Goal: Communication & Community: Ask a question

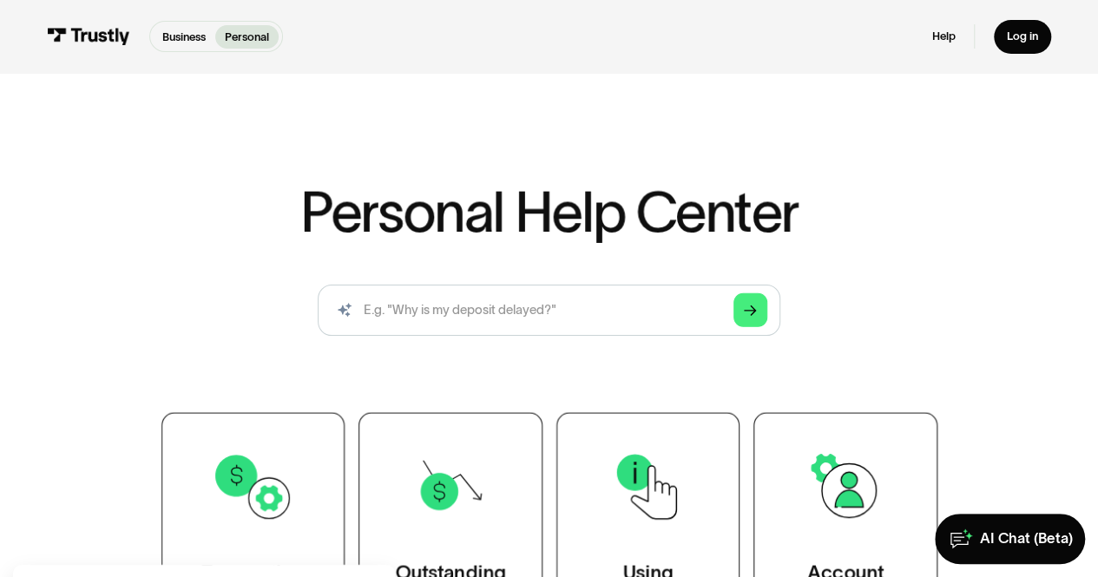
click at [566, 345] on div "AI-powered search ( 1 / 4 ) Type your question and our smart search will find y…" at bounding box center [549, 316] width 924 height 63
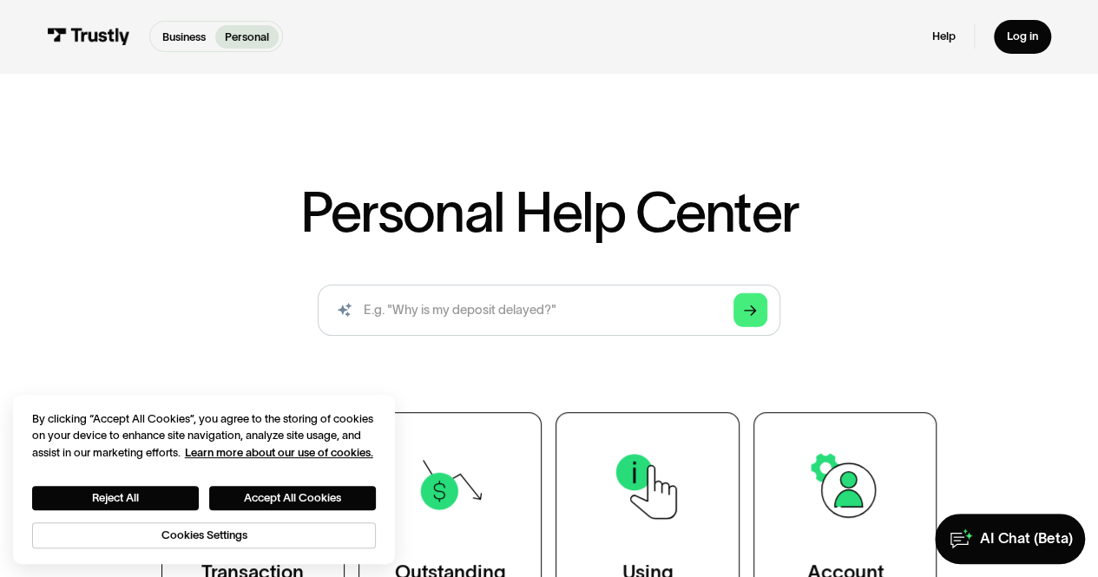
click at [566, 345] on div "AI-powered search ( 1 / 4 ) Type your question and our smart search will find y…" at bounding box center [549, 316] width 924 height 63
click at [248, 506] on button "Accept All Cookies" at bounding box center [292, 498] width 167 height 24
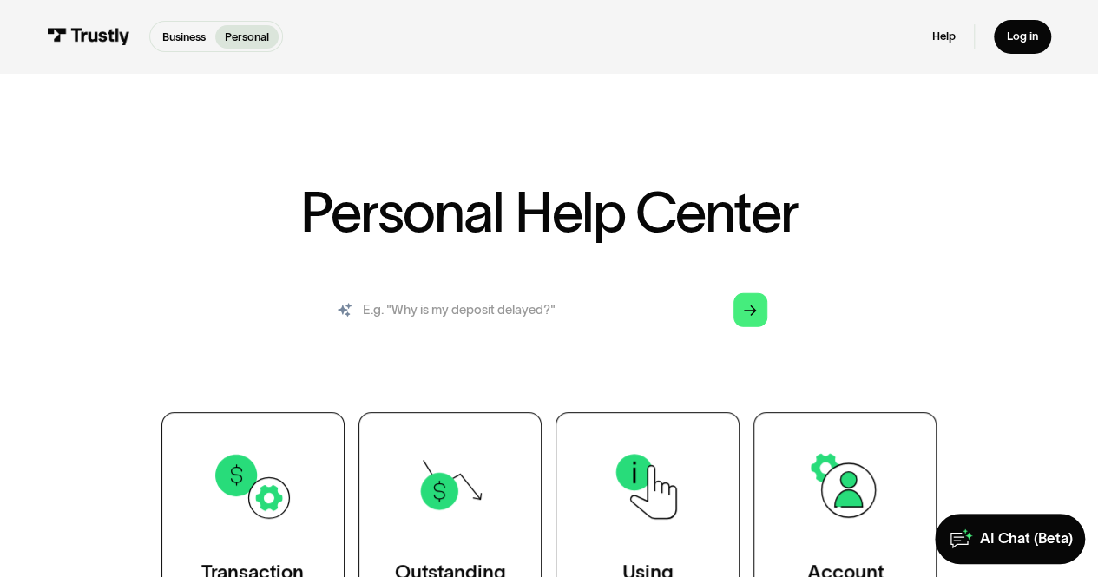
click at [461, 331] on input "search" at bounding box center [549, 310] width 462 height 51
type input "I"
type input "O"
click at [685, 334] on input "I tried connecting my Chase account to underdog and" at bounding box center [549, 310] width 462 height 51
click at [679, 306] on input "I tried connecting my Chase account to underdog and" at bounding box center [549, 310] width 462 height 51
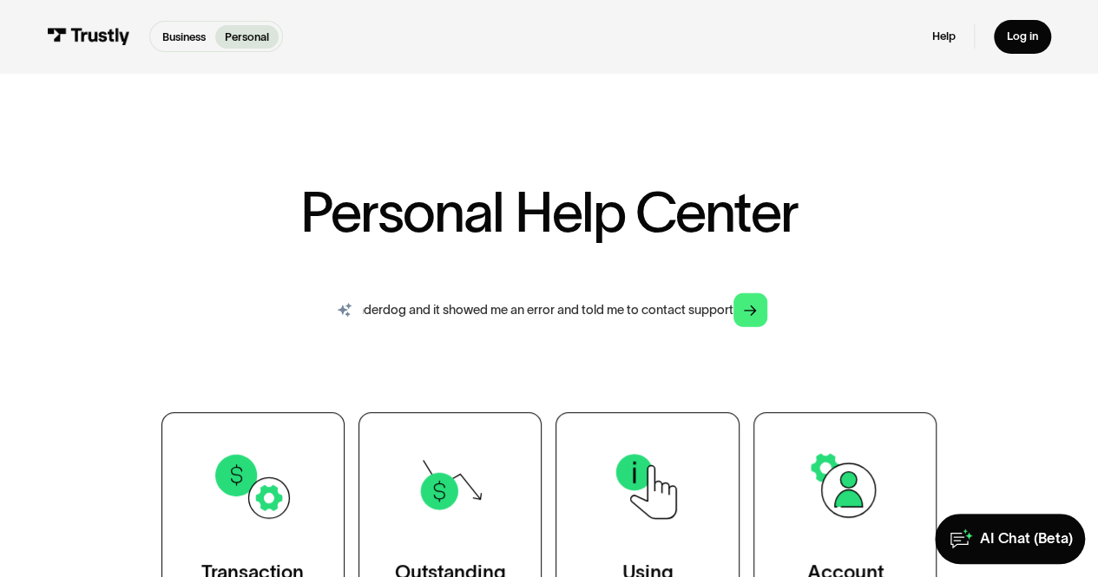
scroll to position [0, 253]
type input "I tried connecting my Chase account to underdog and it showed me an error and t…"
click at [751, 315] on icon "Arrow Right" at bounding box center [750, 311] width 13 height 13
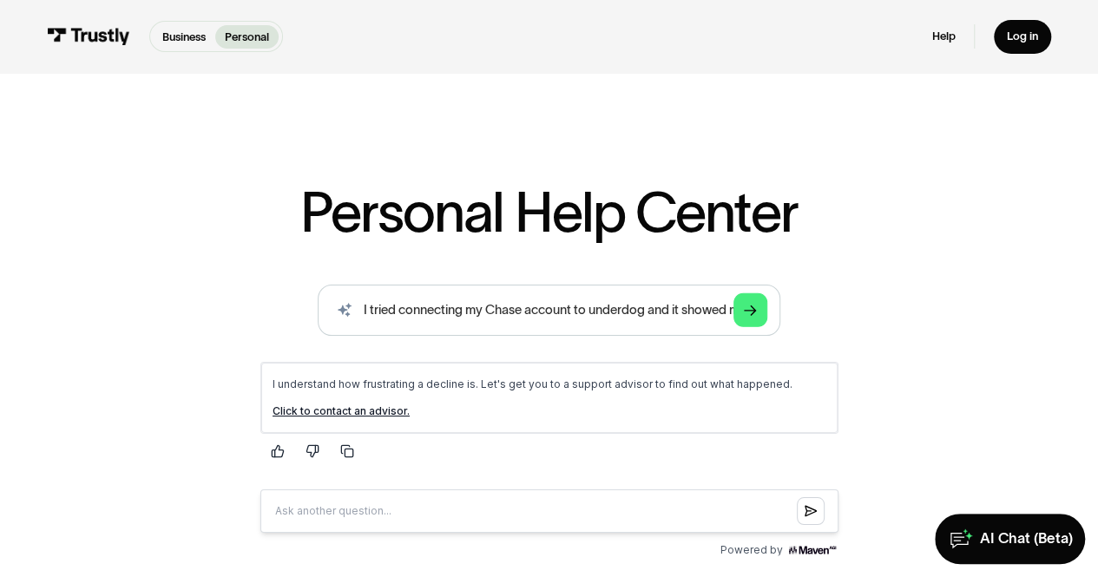
click at [355, 413] on link "Click to contact an advisor." at bounding box center [340, 410] width 137 height 13
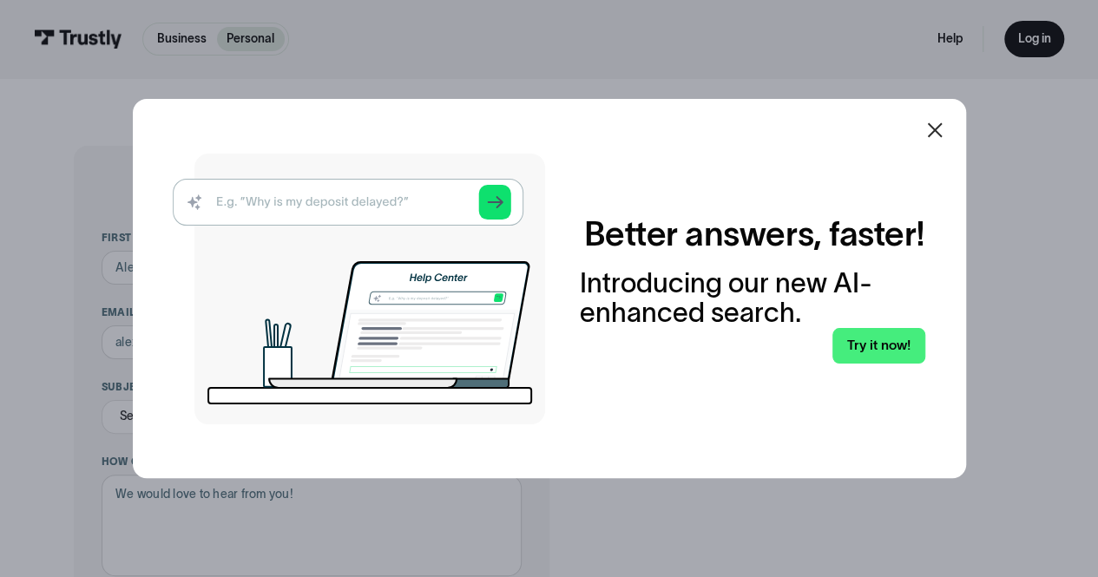
click at [933, 132] on icon at bounding box center [934, 130] width 21 height 21
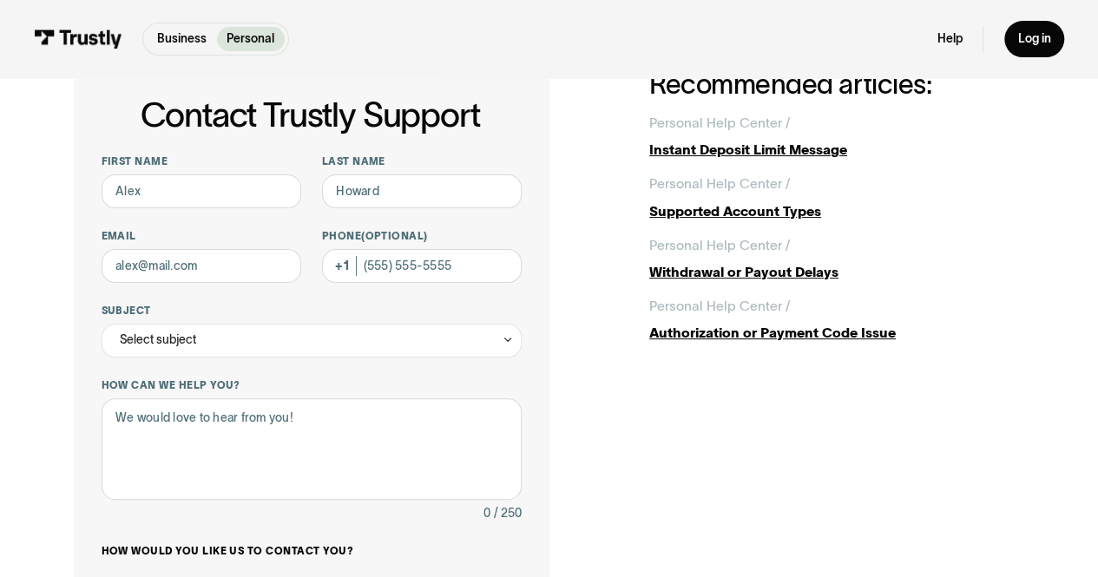
scroll to position [52, 0]
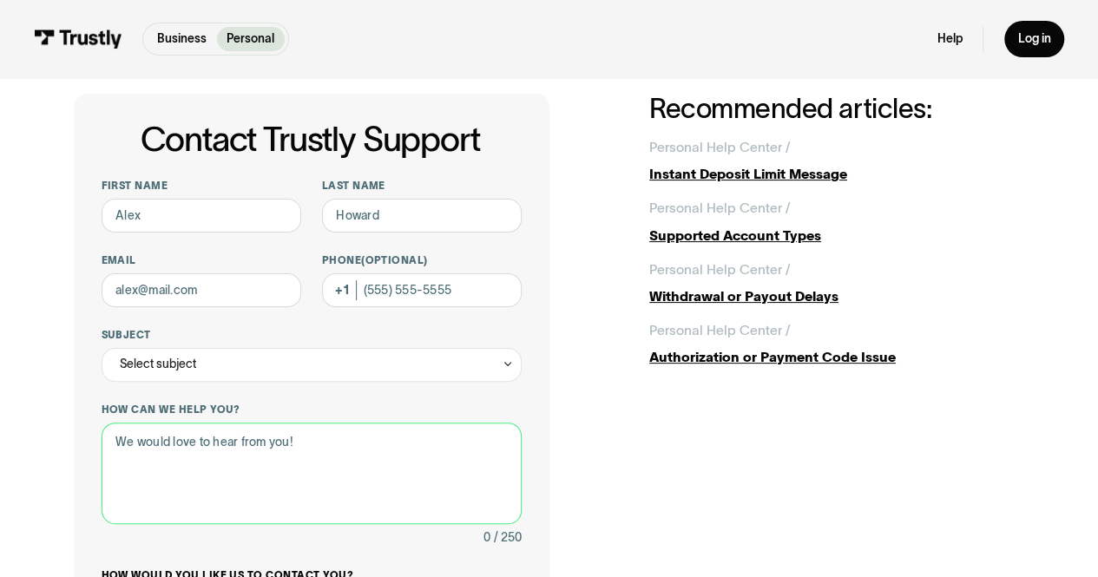
drag, startPoint x: 317, startPoint y: 437, endPoint x: 69, endPoint y: 452, distance: 247.8
click at [69, 452] on div "Contact Trustly Support First name Last name Email Phone (Optional) Subject Sel…" at bounding box center [549, 484] width 1030 height 916
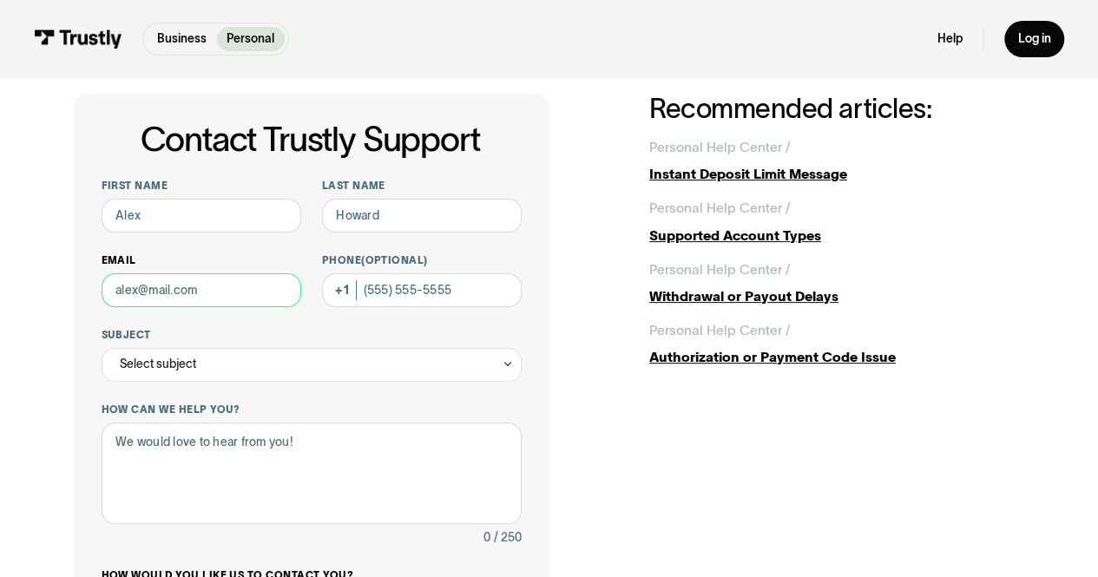
click at [200, 304] on input "Email" at bounding box center [202, 290] width 200 height 34
type input "b"
click at [167, 221] on input "First name" at bounding box center [202, 216] width 200 height 34
type input "Sheriff"
type input "Jallow"
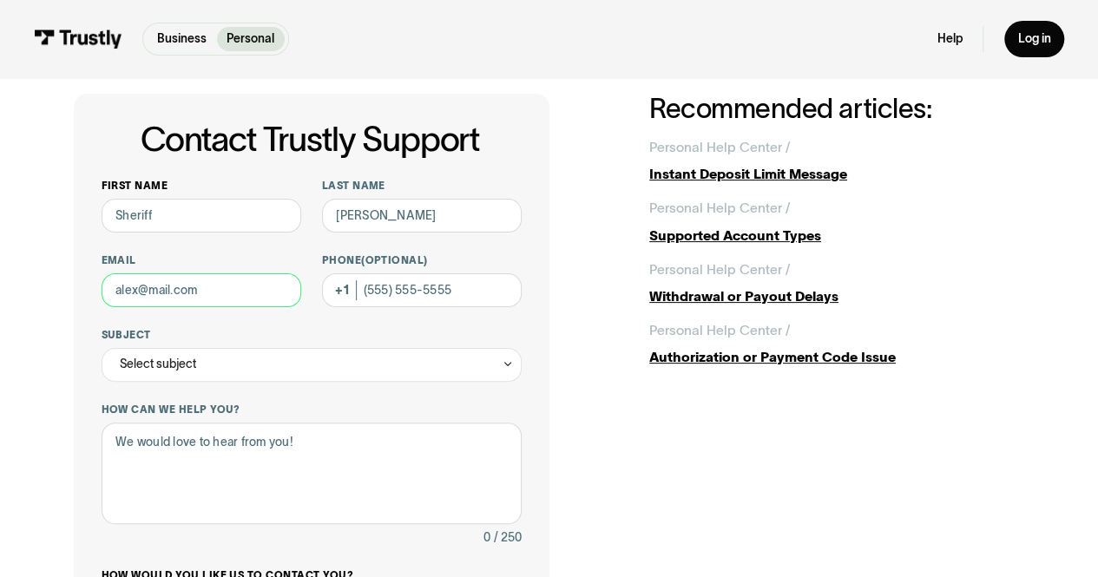
type input "businesswjallow@gmail.com"
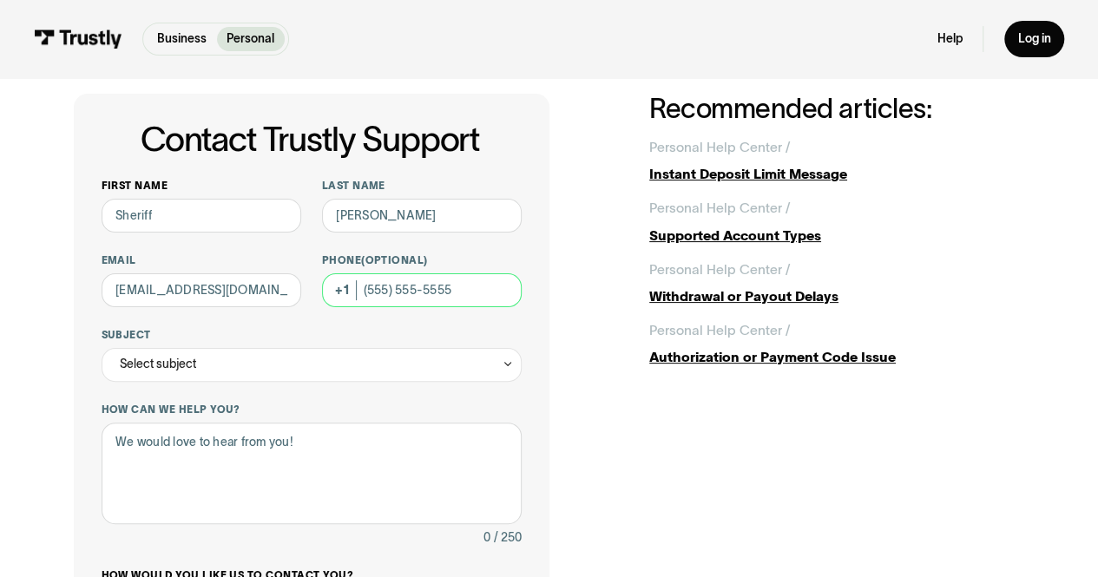
type input "(682) 274-9673"
click at [331, 369] on div "Select subject" at bounding box center [312, 365] width 421 height 34
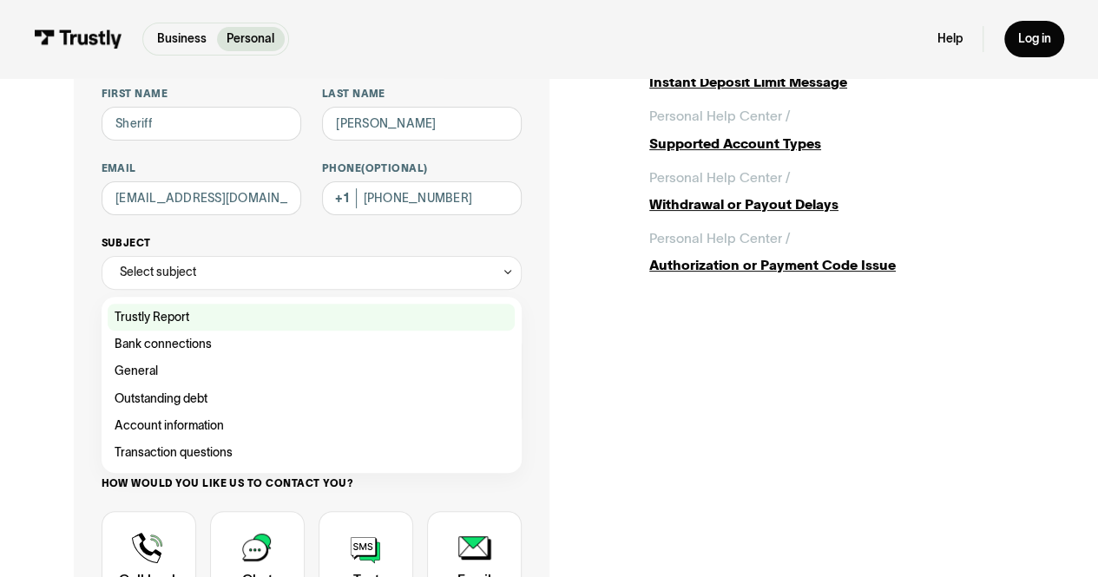
scroll to position [151, 0]
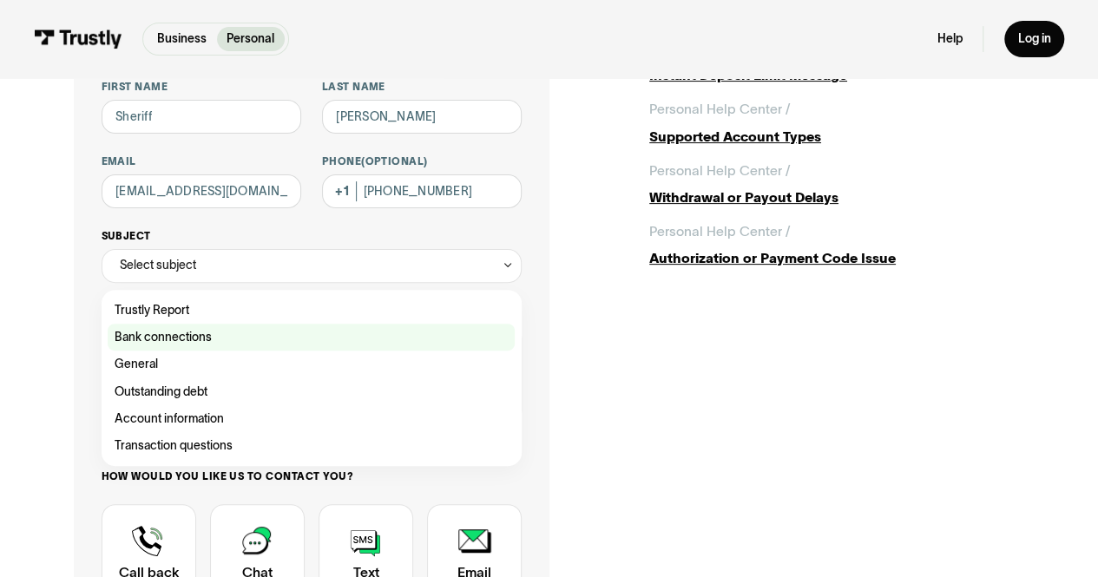
click at [264, 336] on div "Contact Trustly Support" at bounding box center [311, 337] width 407 height 27
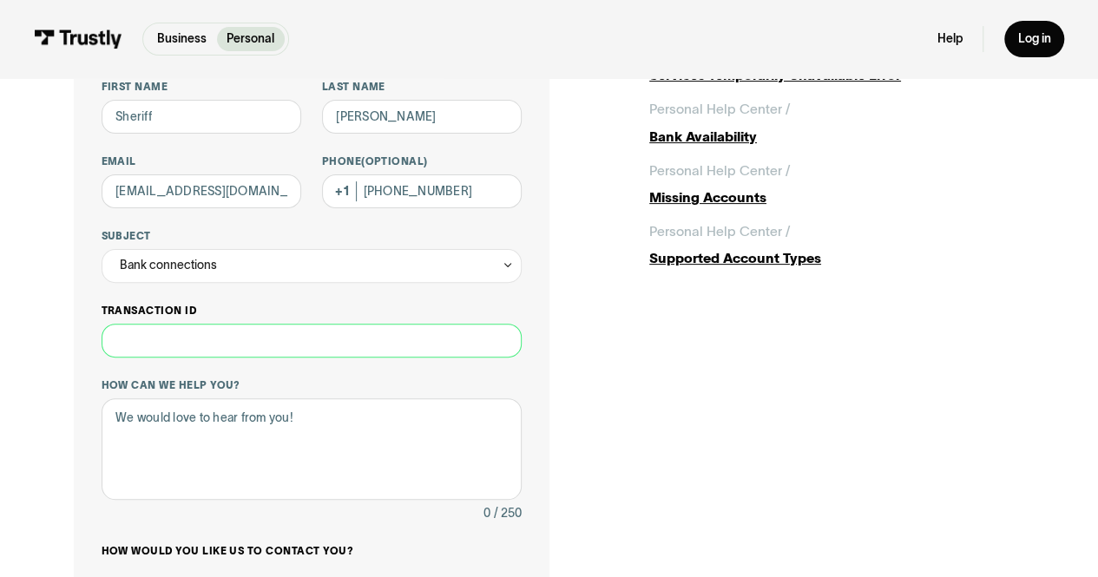
click at [226, 341] on input "Transaction ID" at bounding box center [312, 341] width 421 height 34
drag, startPoint x: 197, startPoint y: 315, endPoint x: 90, endPoint y: 313, distance: 106.8
click at [90, 313] on div "**********" at bounding box center [311, 422] width 475 height 854
copy label "Transaction ID"
click at [283, 266] on div "Bank connections" at bounding box center [312, 266] width 421 height 34
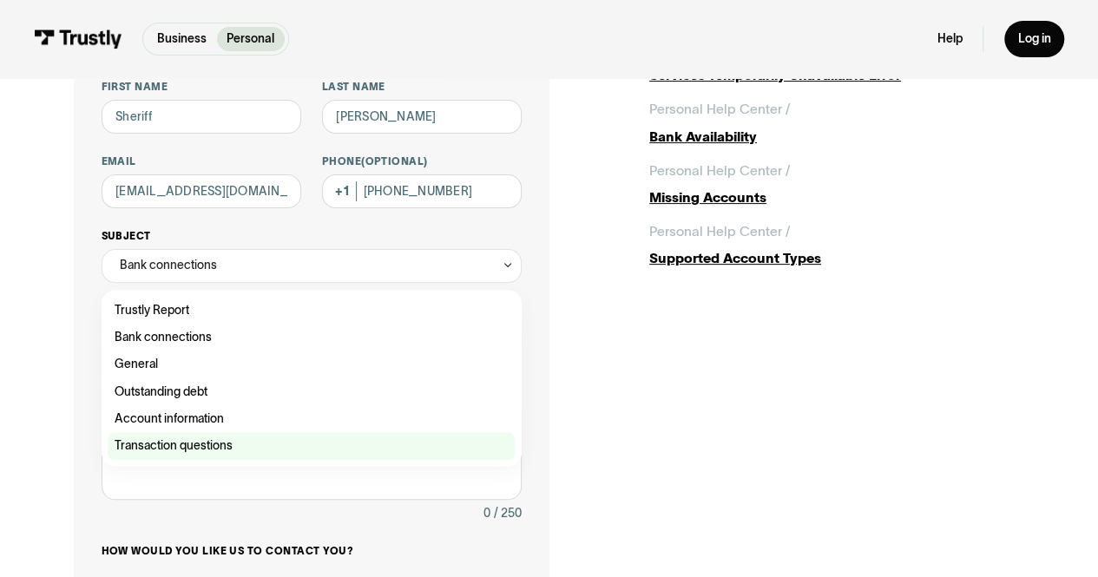
scroll to position [253, 0]
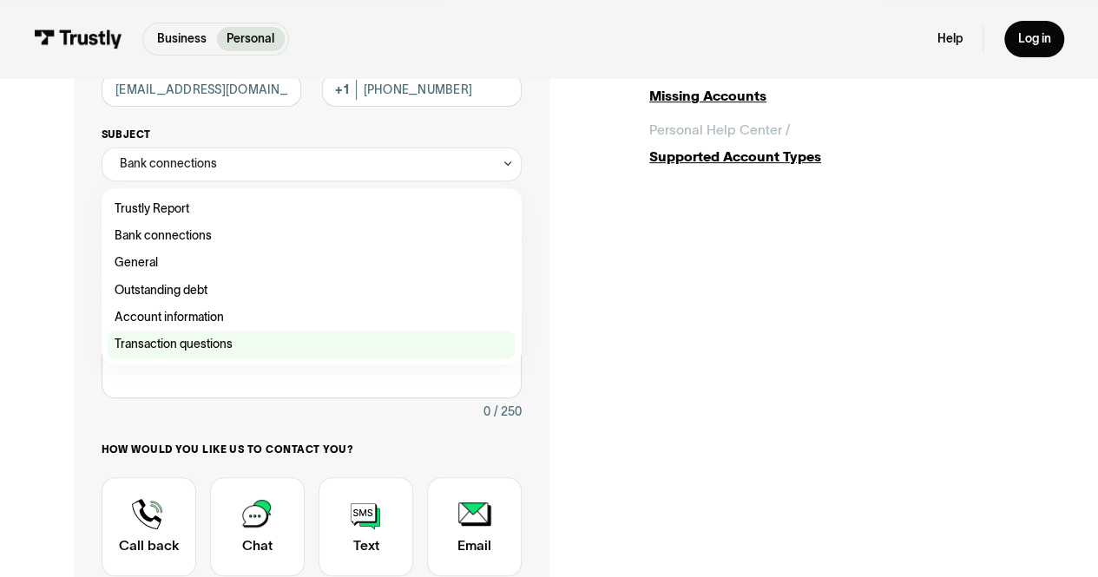
click at [299, 354] on div "Contact Trustly Support" at bounding box center [311, 344] width 407 height 27
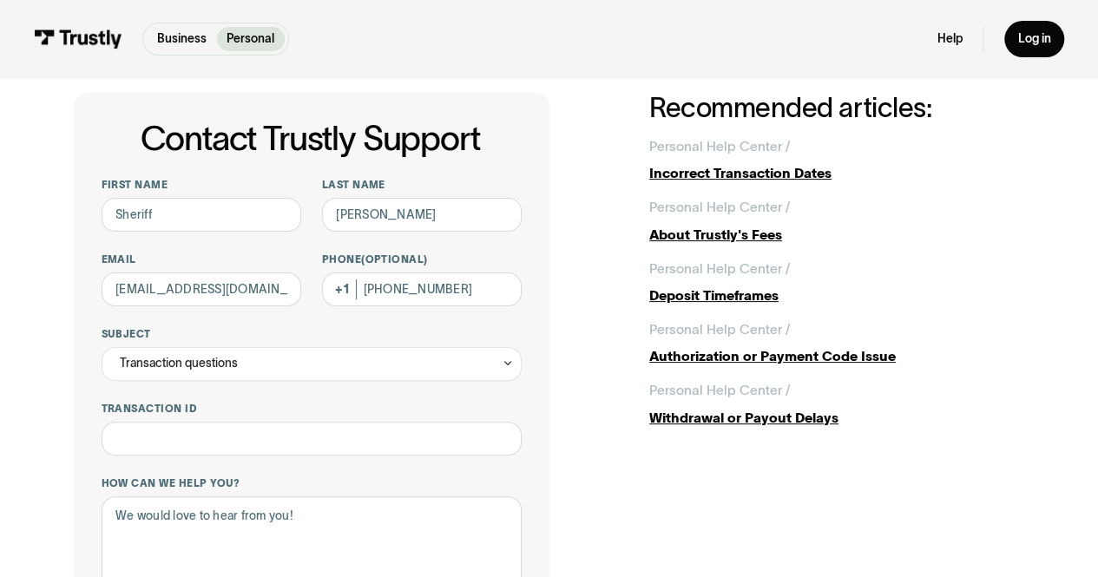
scroll to position [47, 0]
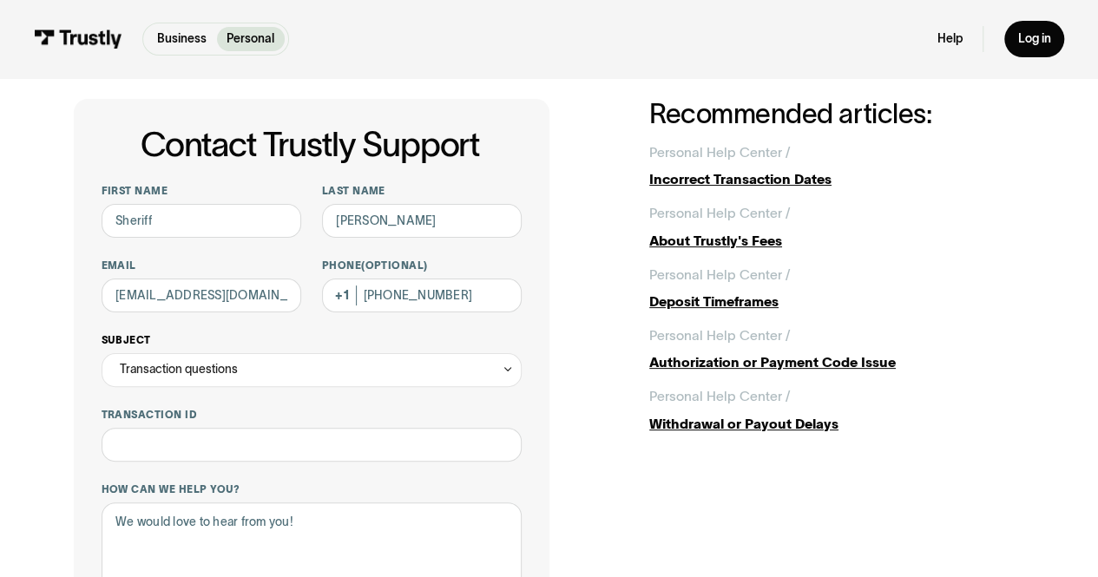
click at [360, 365] on div "Transaction questions" at bounding box center [312, 370] width 421 height 34
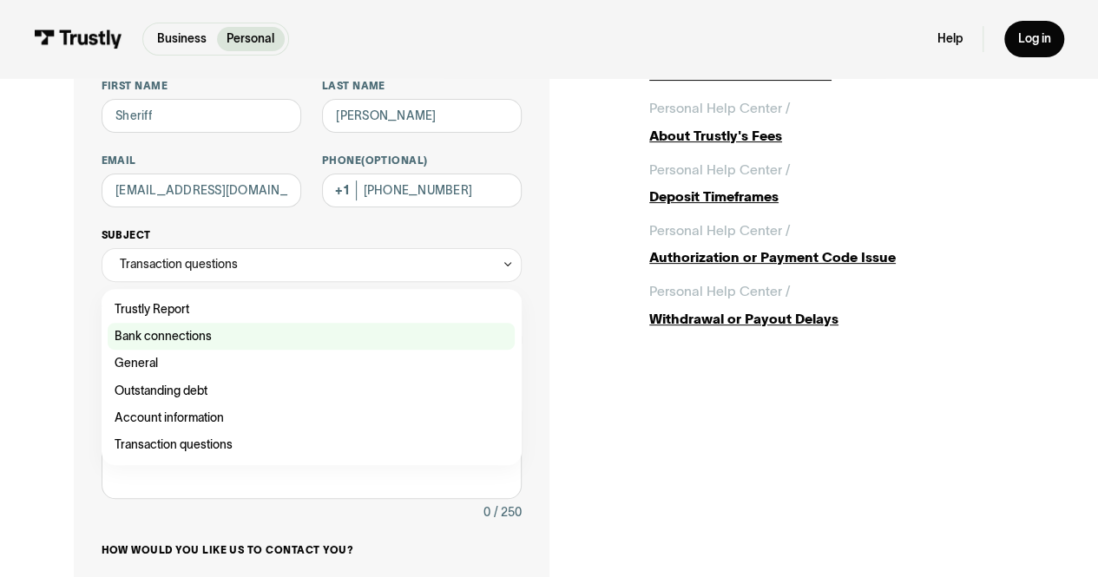
scroll to position [153, 0]
click at [325, 338] on div "Contact Trustly Support" at bounding box center [311, 335] width 407 height 27
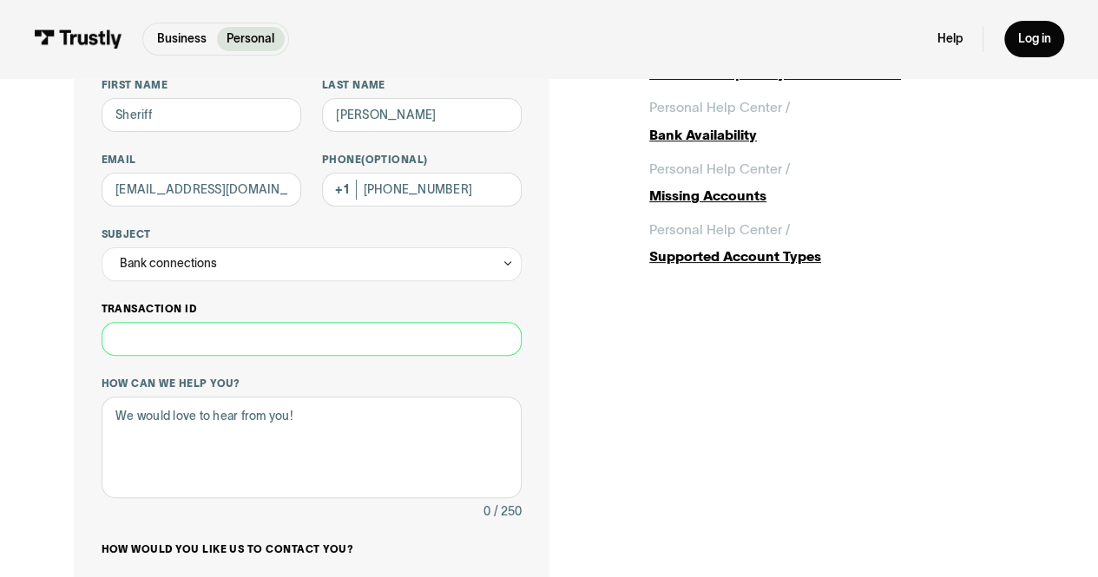
click at [288, 334] on input "Transaction ID" at bounding box center [312, 339] width 421 height 34
click at [291, 246] on div "**********" at bounding box center [312, 254] width 421 height 55
click at [286, 258] on div "Bank connections" at bounding box center [312, 264] width 421 height 34
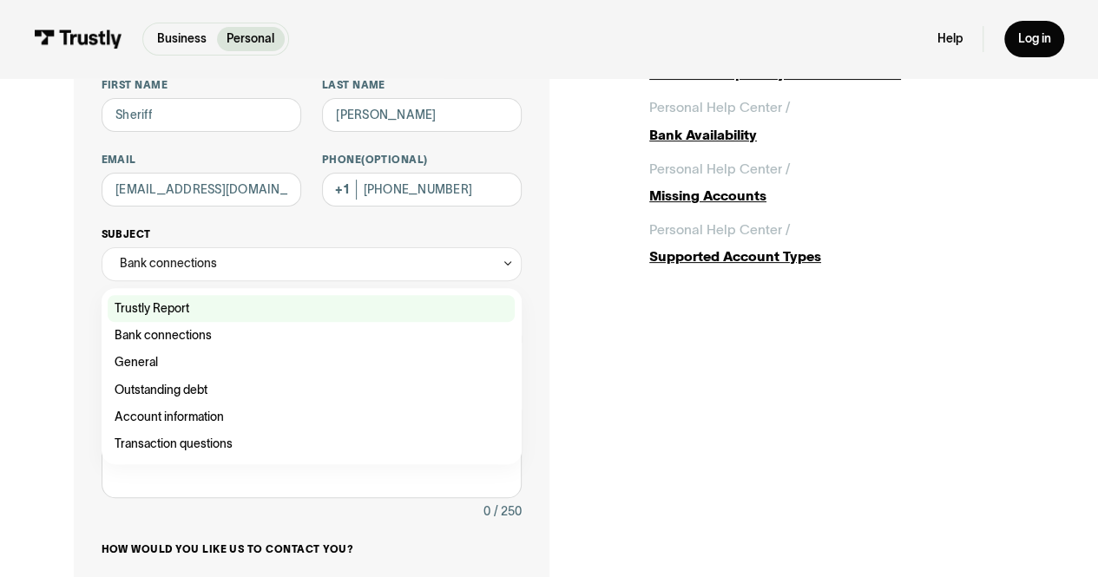
click at [260, 309] on div "Contact Trustly Support" at bounding box center [311, 308] width 407 height 27
type input "**********"
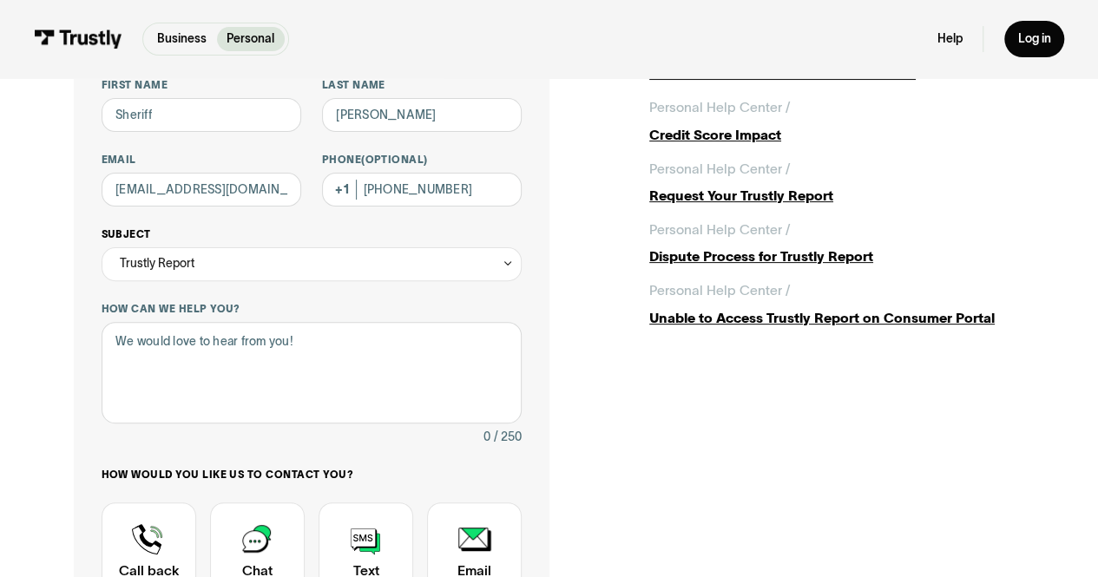
click at [265, 272] on div "Trustly Report" at bounding box center [312, 264] width 421 height 34
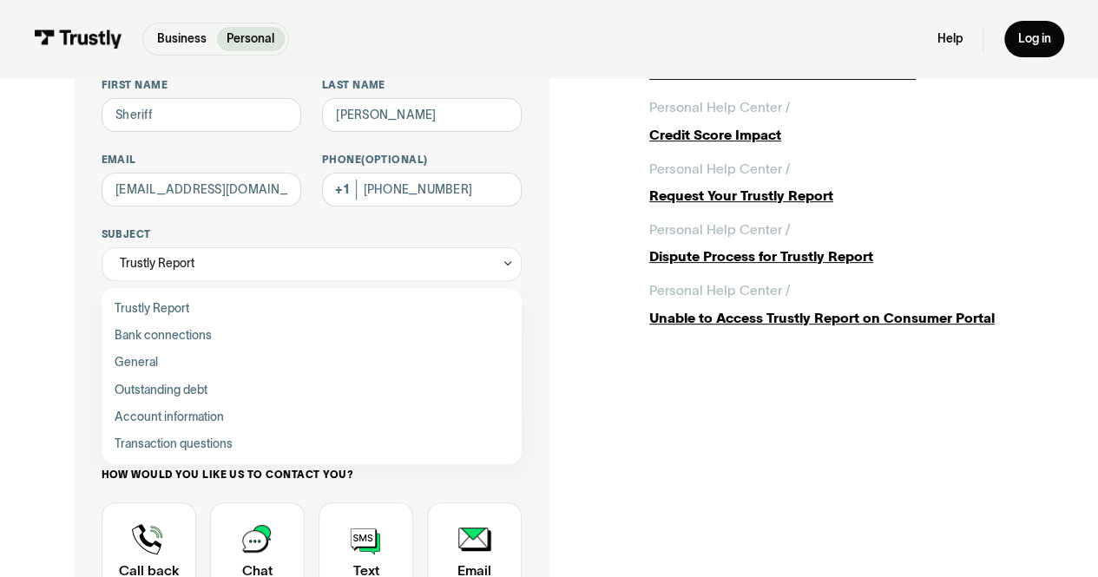
click at [547, 332] on div "**********" at bounding box center [311, 382] width 475 height 779
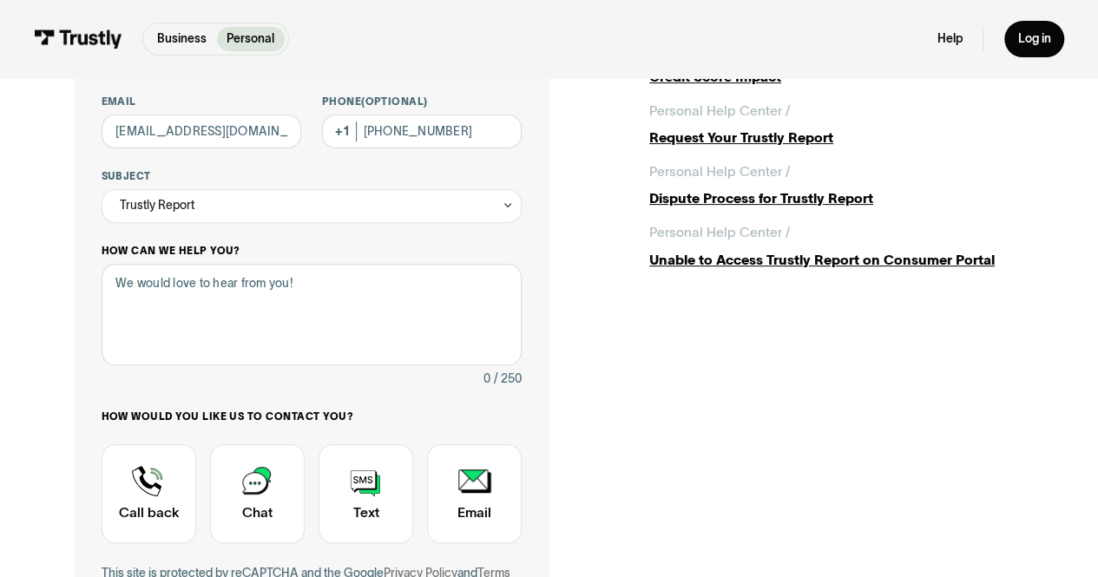
scroll to position [210, 0]
click at [371, 299] on textarea "How can we help you?" at bounding box center [312, 316] width 421 height 102
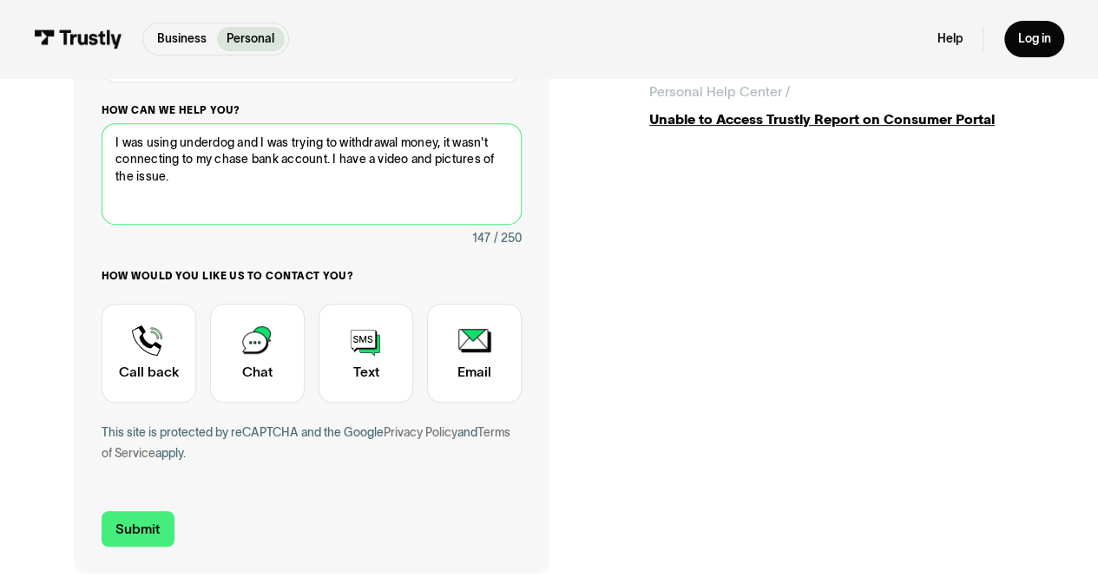
scroll to position [408, 0]
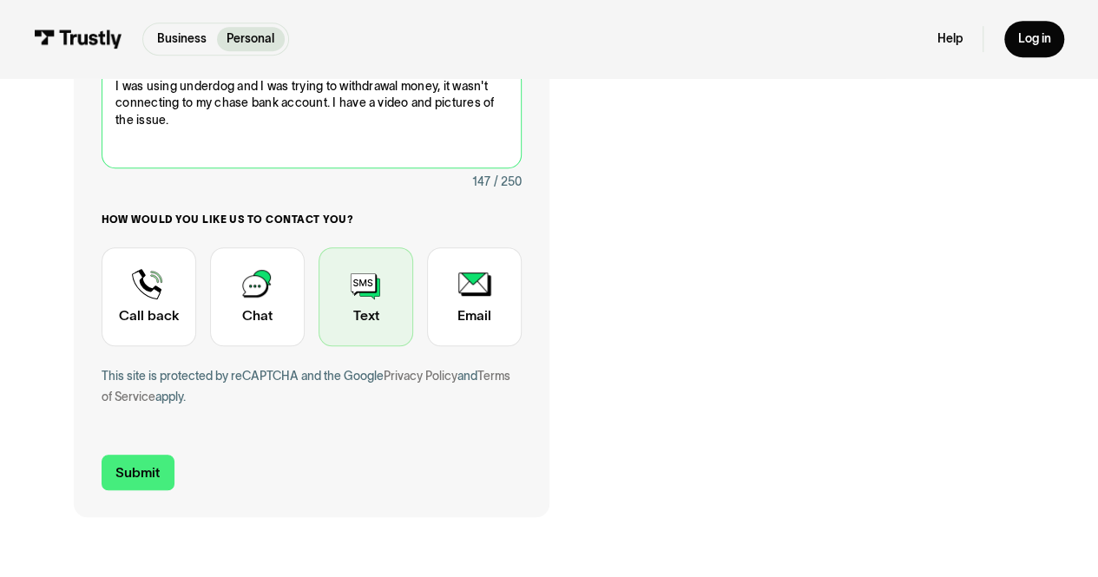
type textarea "I was using underdog and I was trying to withdrawal money, it wasn't connecting…"
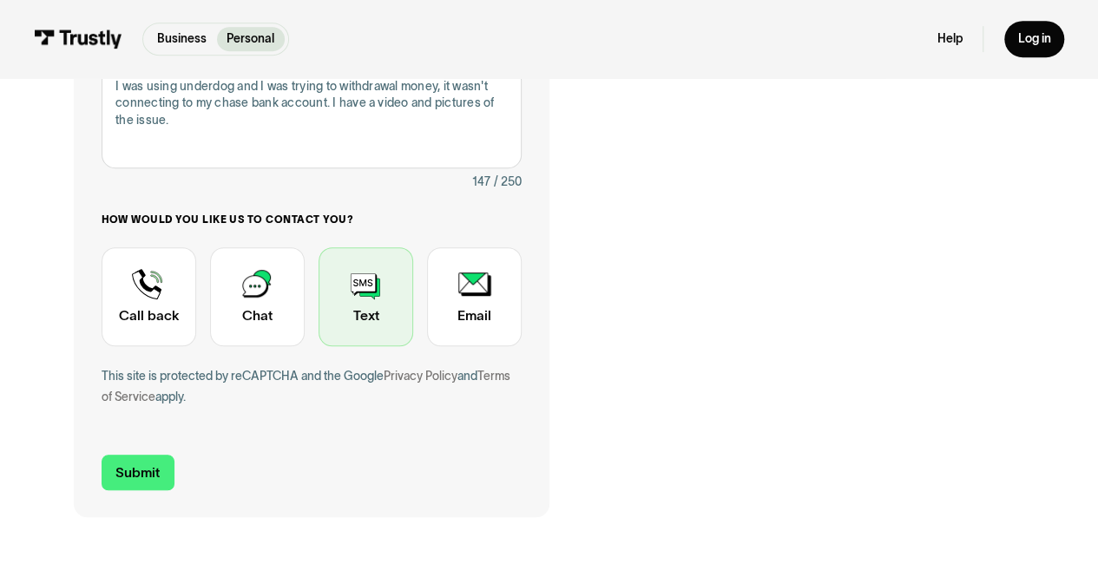
click at [356, 315] on div "Contact Trustly Support" at bounding box center [365, 296] width 95 height 99
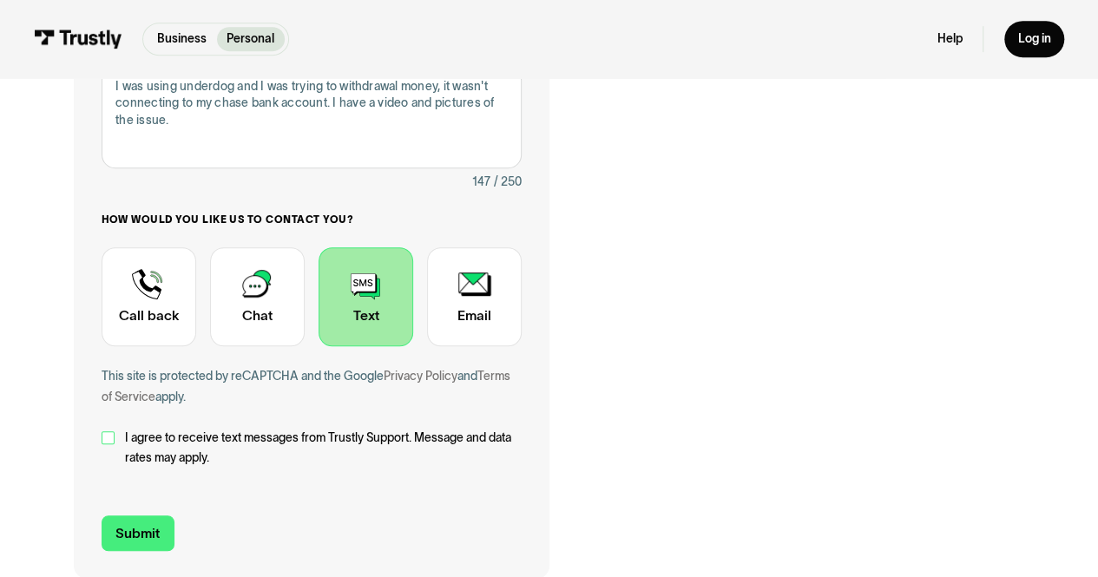
click at [103, 441] on div "Contact Trustly Support" at bounding box center [109, 438] width 14 height 14
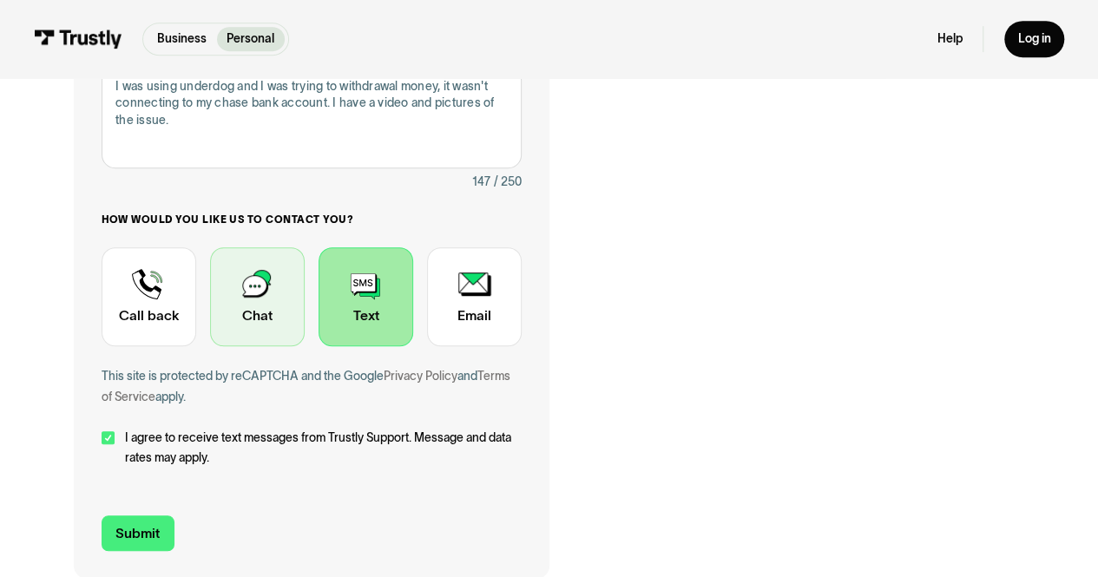
click at [278, 324] on div "Contact Trustly Support" at bounding box center [257, 296] width 95 height 99
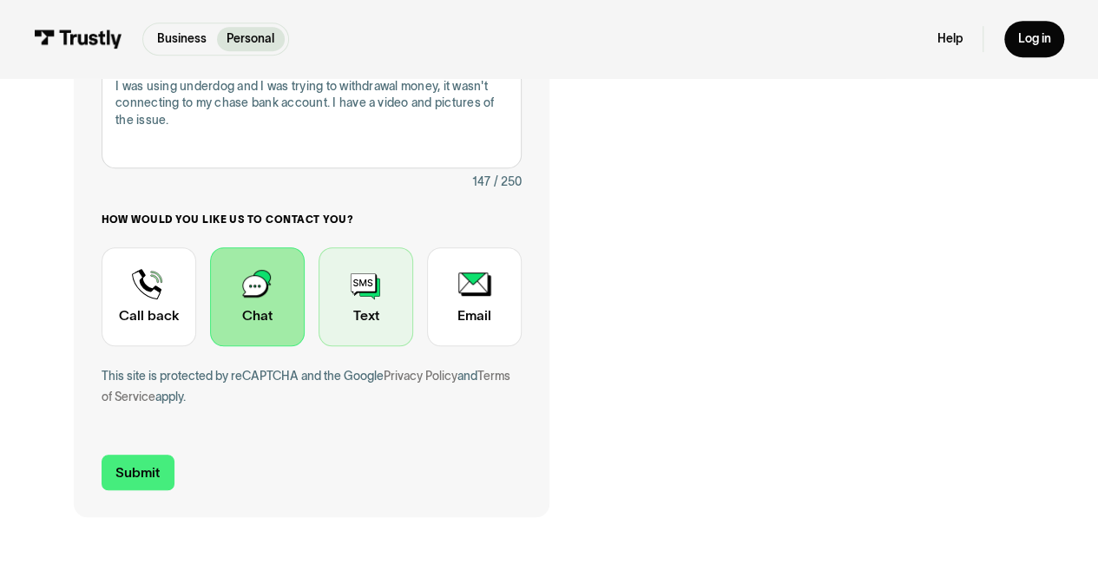
click at [362, 322] on div "Contact Trustly Support" at bounding box center [365, 296] width 95 height 99
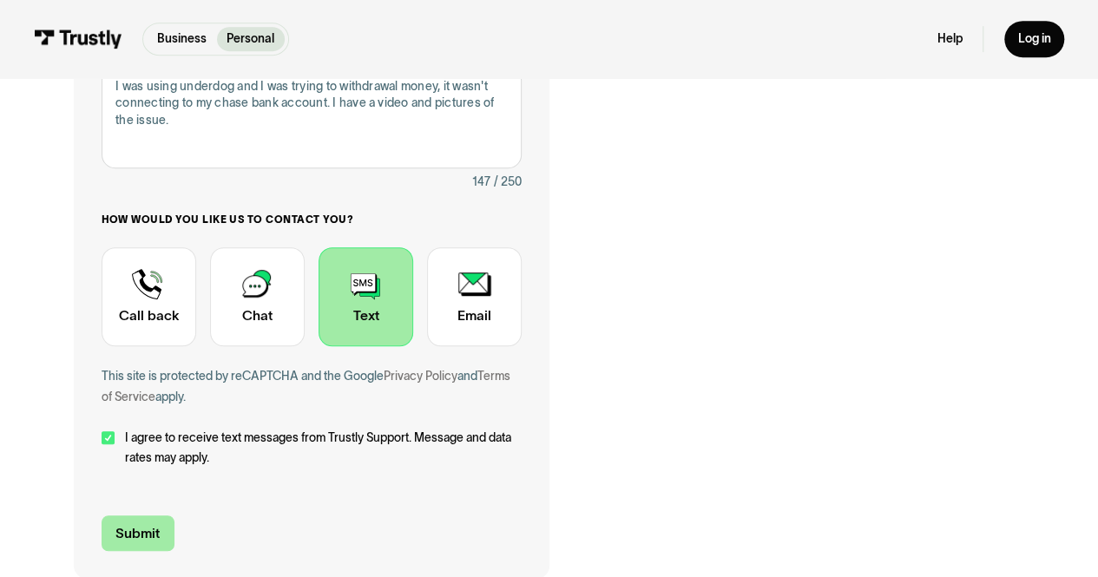
click at [121, 530] on input "Submit" at bounding box center [138, 533] width 73 height 36
type input "+16822749673"
